Goal: Obtain resource: Download file/media

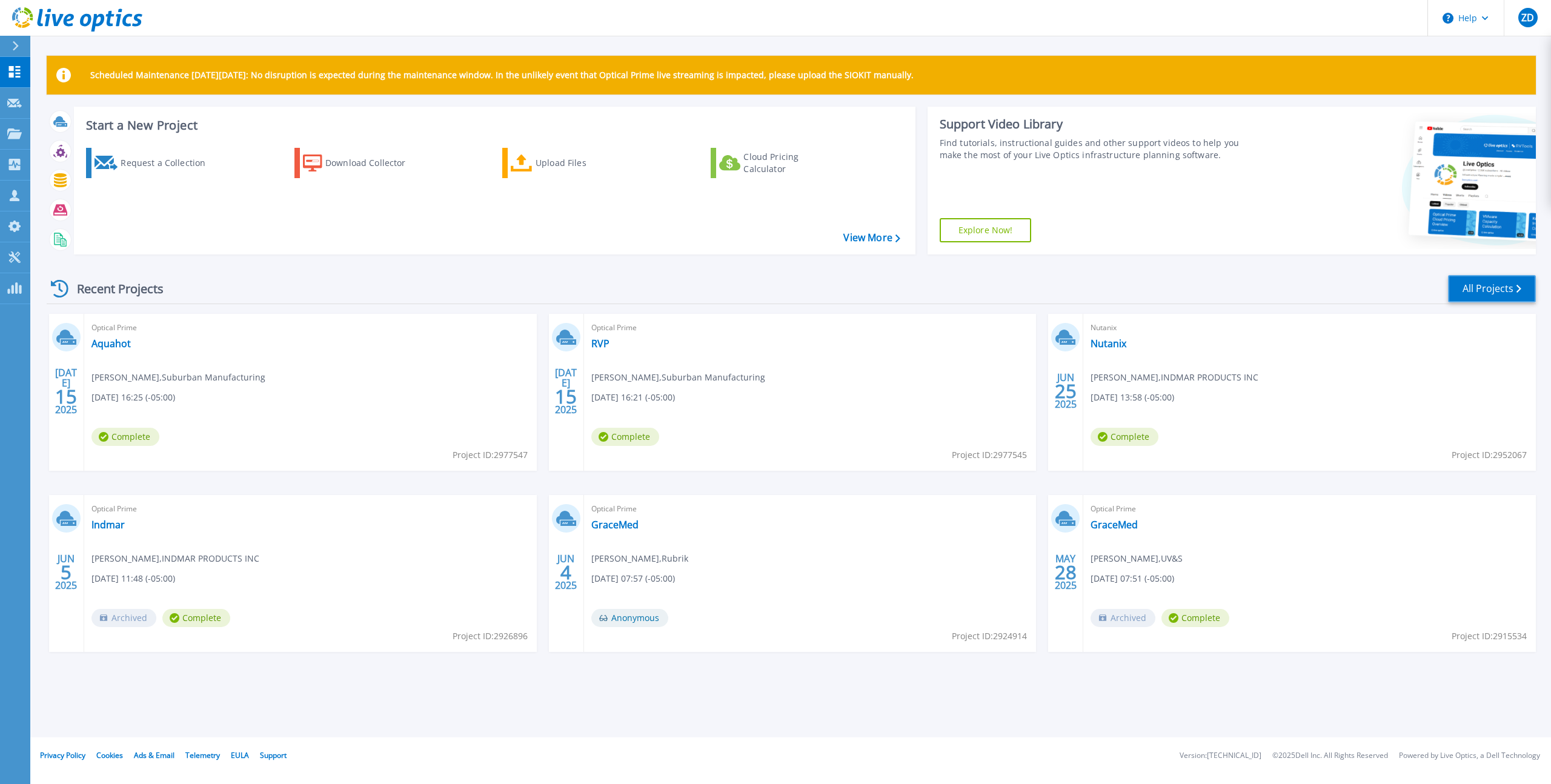
click at [1474, 284] on link "All Projects" at bounding box center [1492, 289] width 88 height 28
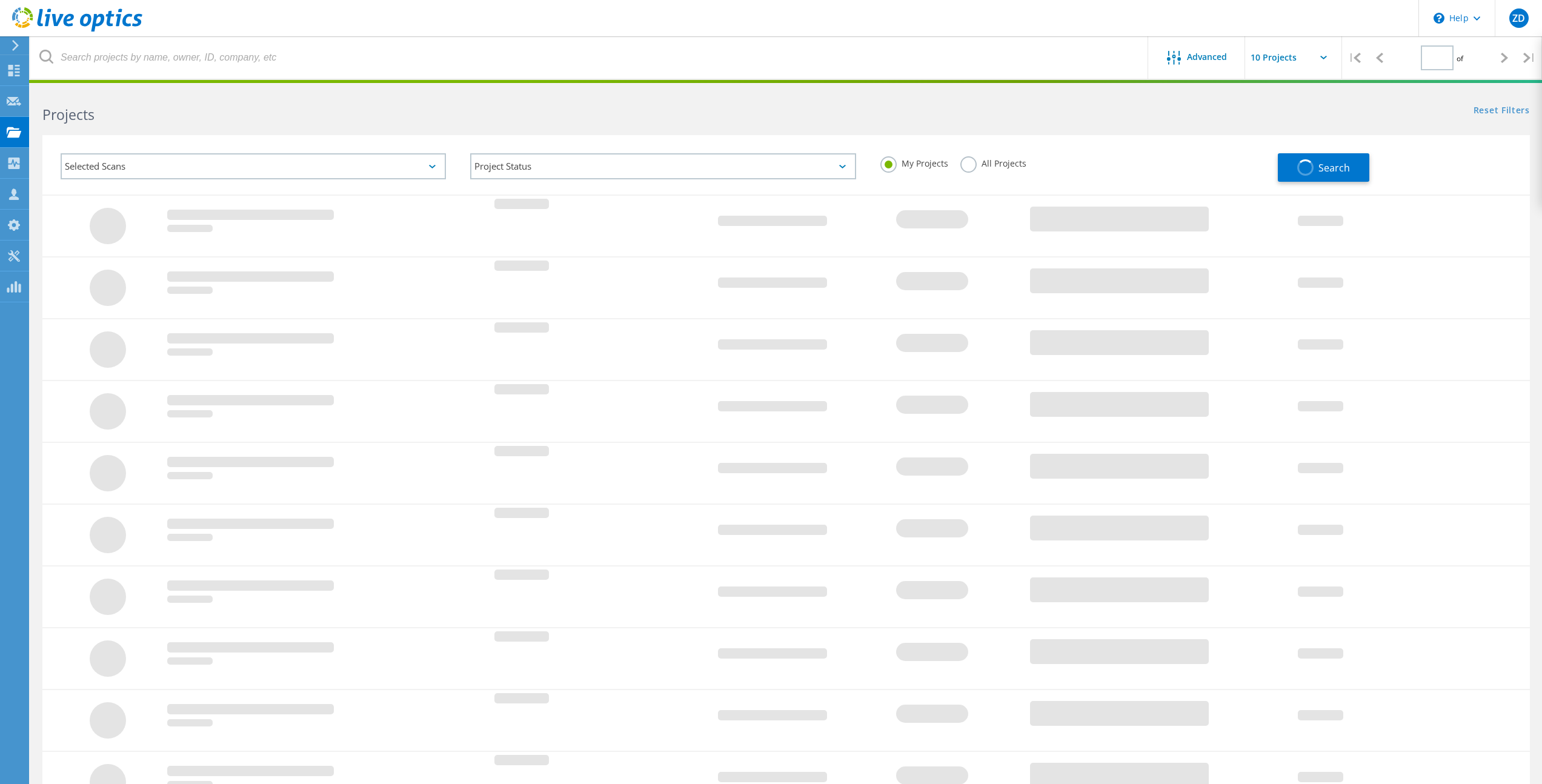
type input "1"
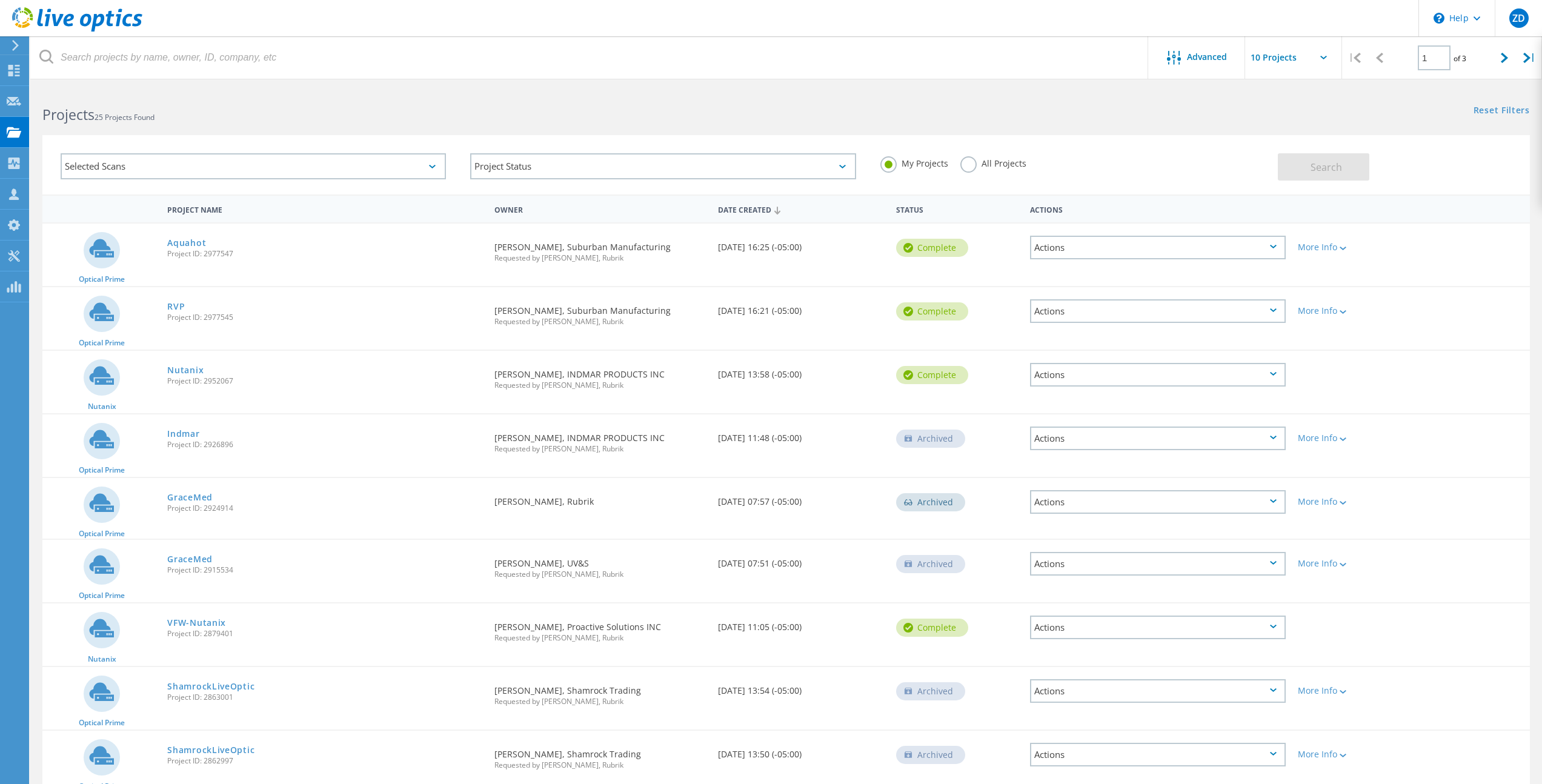
click at [1281, 60] on input "text" at bounding box center [1306, 57] width 121 height 43
click at [1275, 137] on div "Show 30 Projects" at bounding box center [1306, 129] width 120 height 20
type input "Show 30 Projects"
click at [234, 645] on div "VFW-Nutanix Project ID: 2879401" at bounding box center [324, 626] width 327 height 46
click at [191, 623] on link "VFW-Nutanix" at bounding box center [197, 622] width 59 height 9
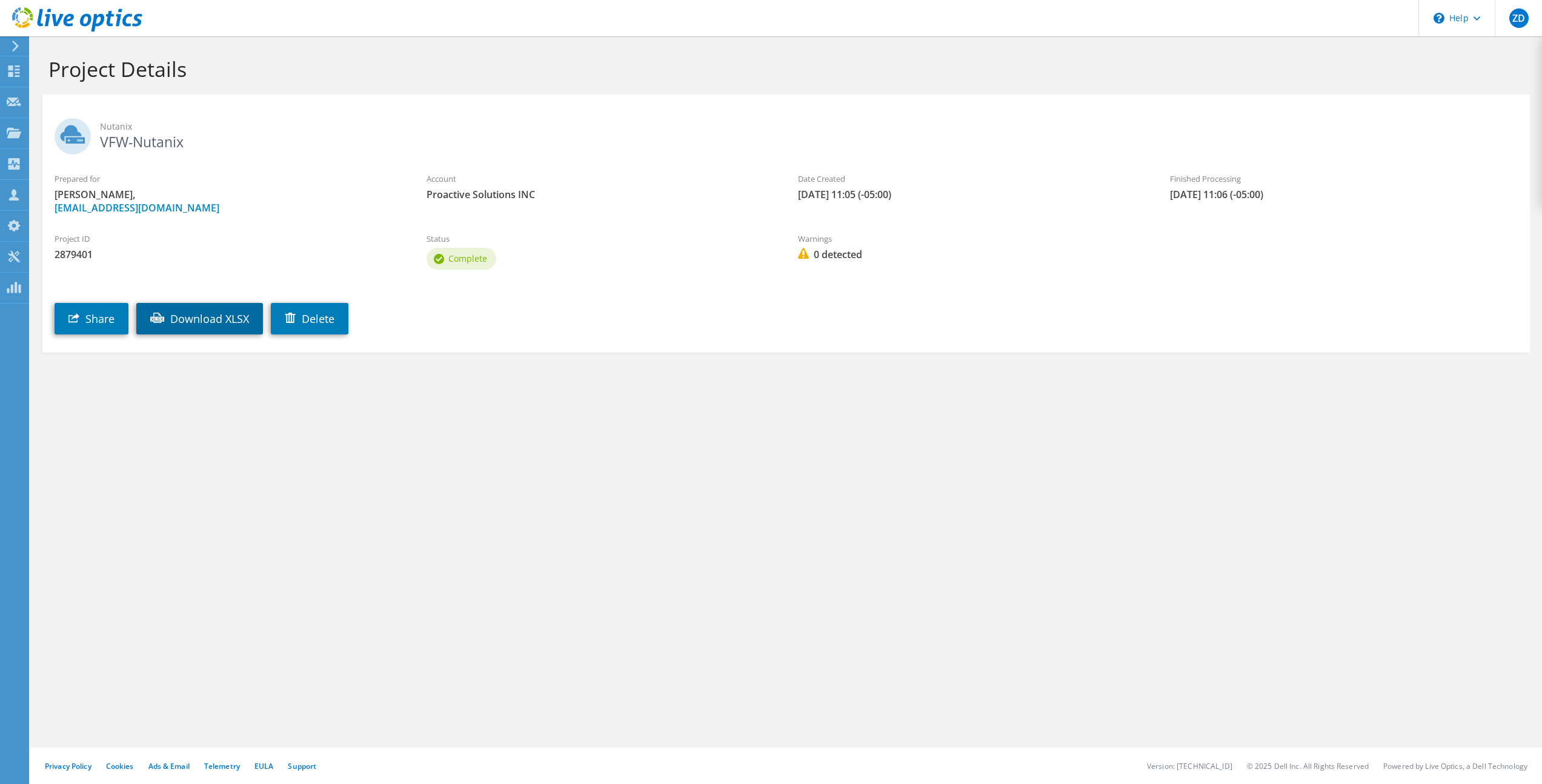
click at [219, 320] on link "Download XLSX" at bounding box center [200, 318] width 127 height 32
click at [690, 188] on span "Proactive Solutions INC" at bounding box center [601, 194] width 348 height 13
